Goal: Check status: Check status

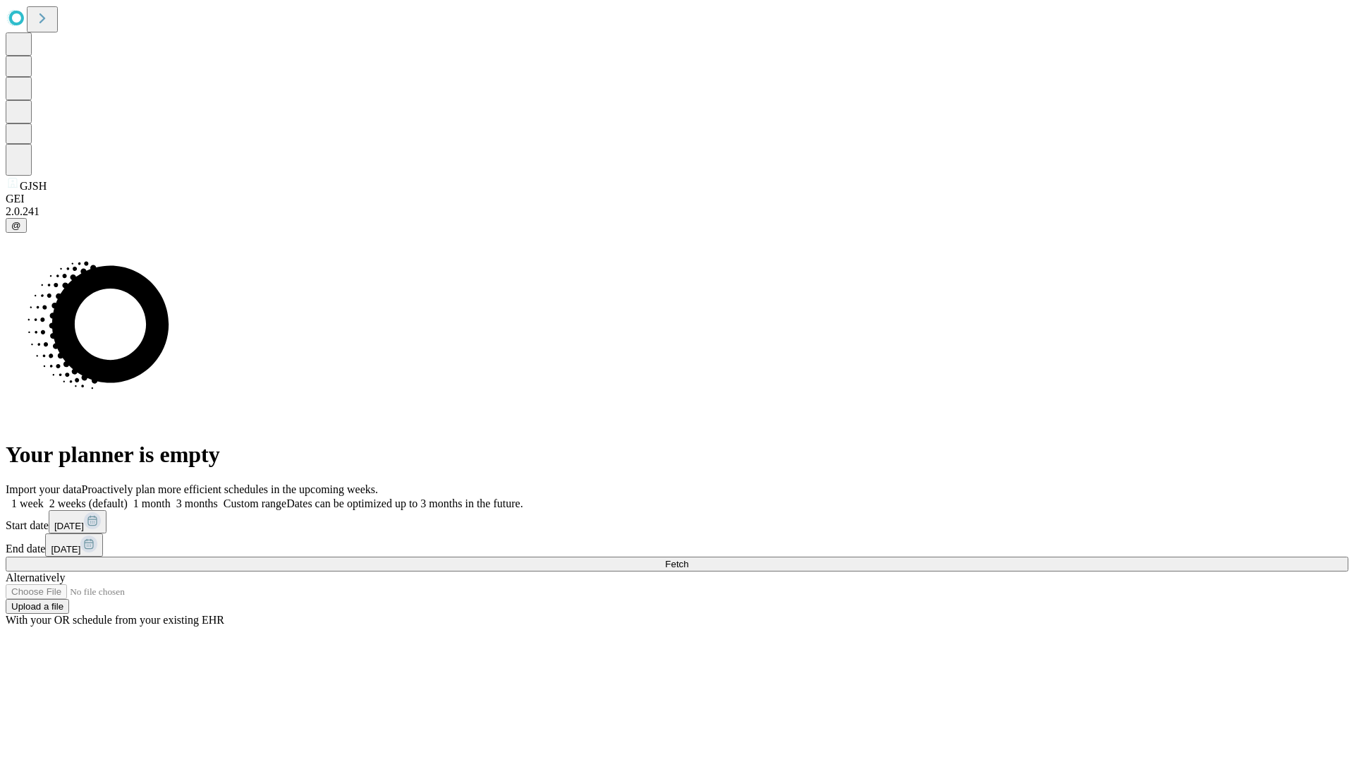
click at [688, 559] on span "Fetch" at bounding box center [676, 564] width 23 height 11
